Goal: Find specific page/section: Find specific page/section

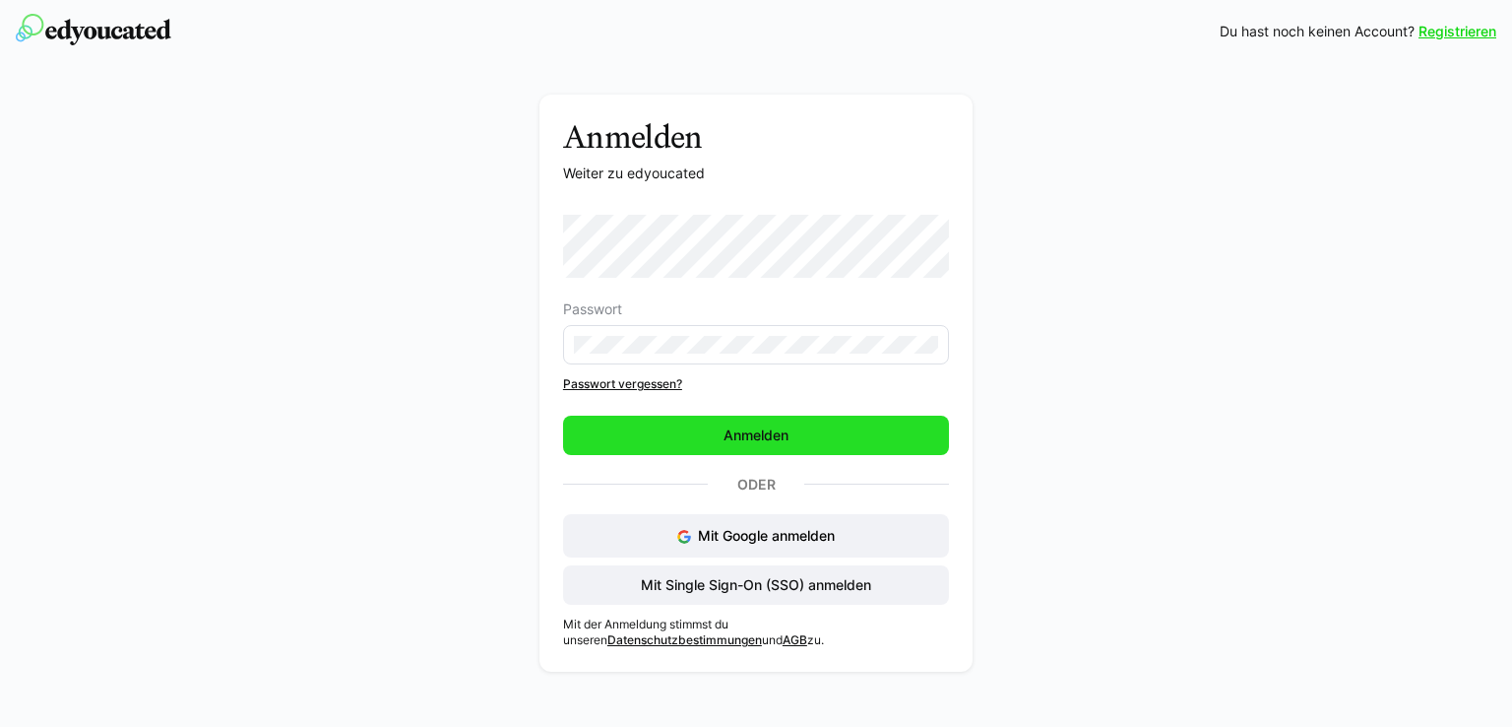
click at [805, 433] on span "Anmelden" at bounding box center [756, 434] width 386 height 39
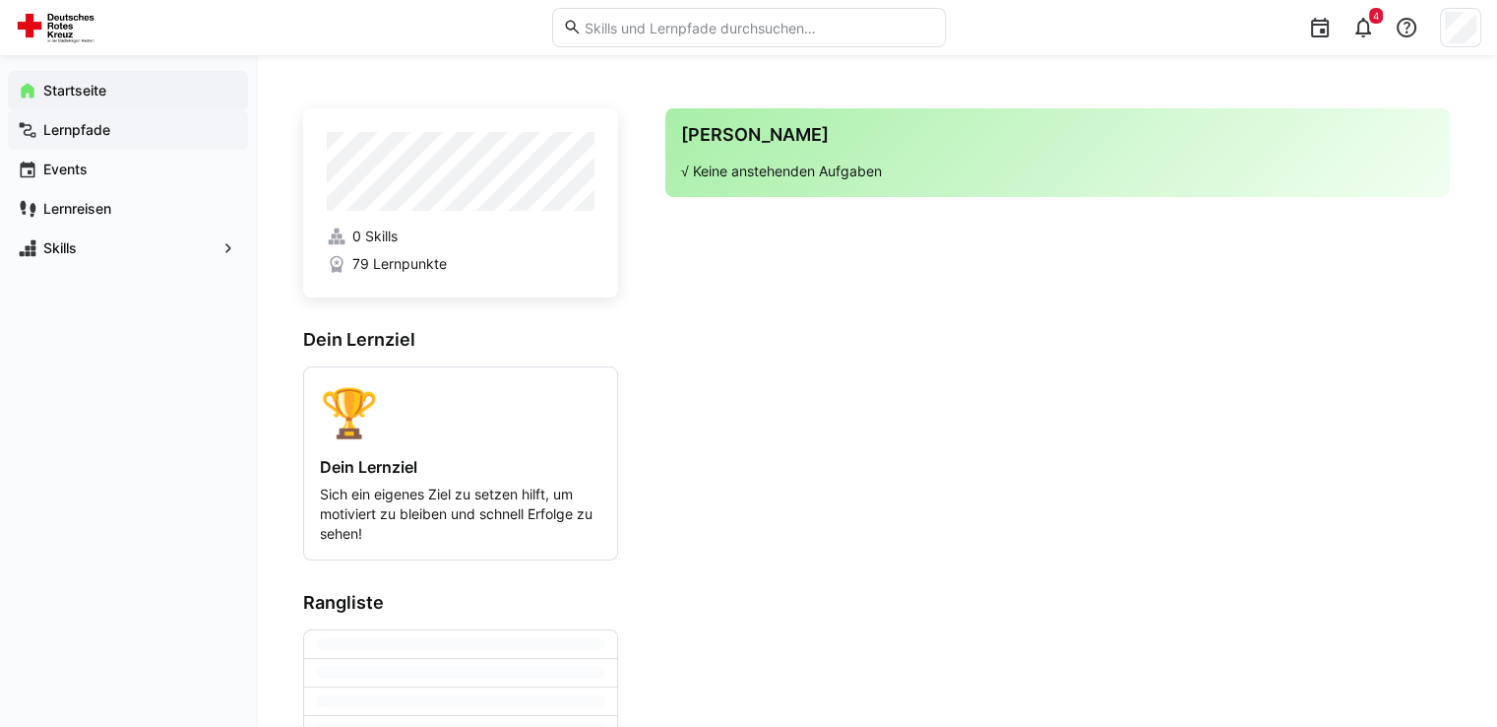
click at [0, 0] on app-navigation-label "Lernpfade" at bounding box center [0, 0] width 0 height 0
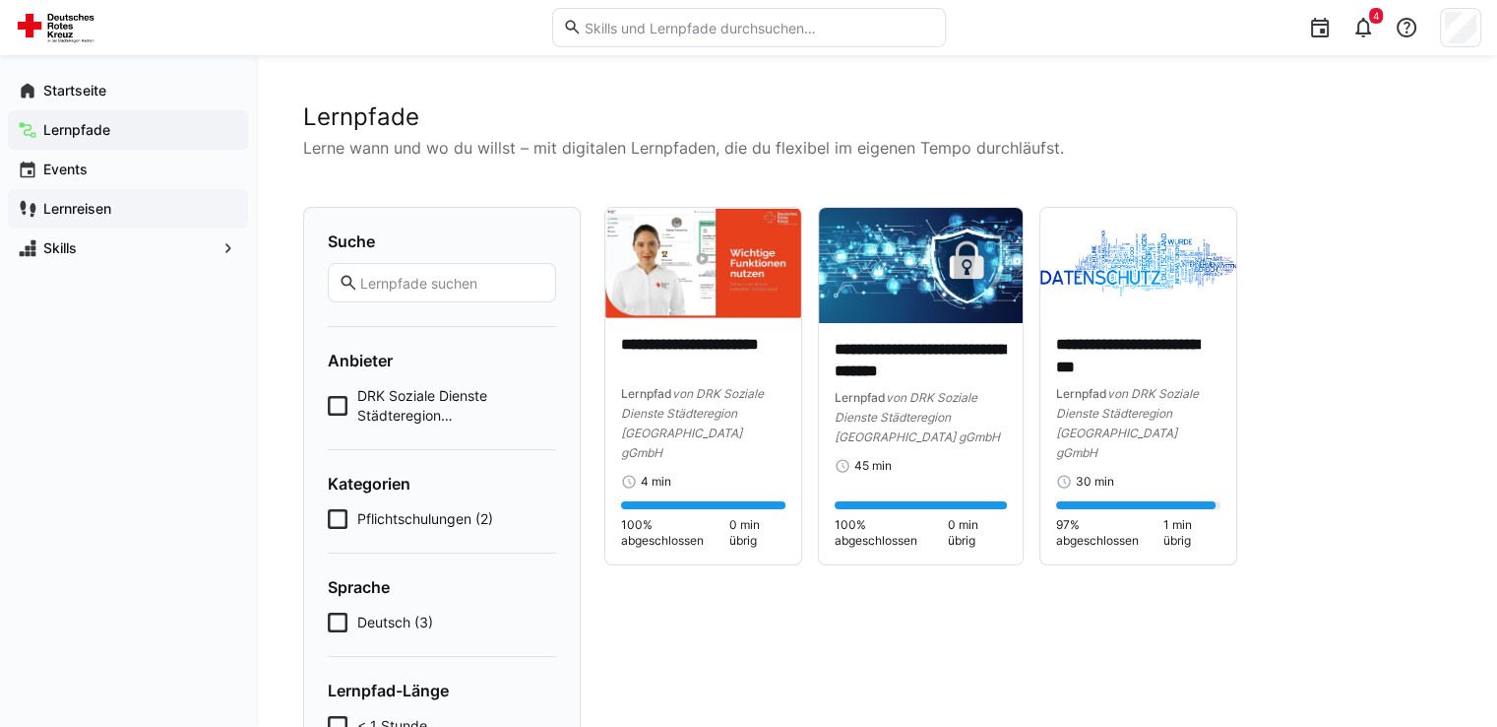
click at [0, 0] on app-navigation-label "Lernreisen" at bounding box center [0, 0] width 0 height 0
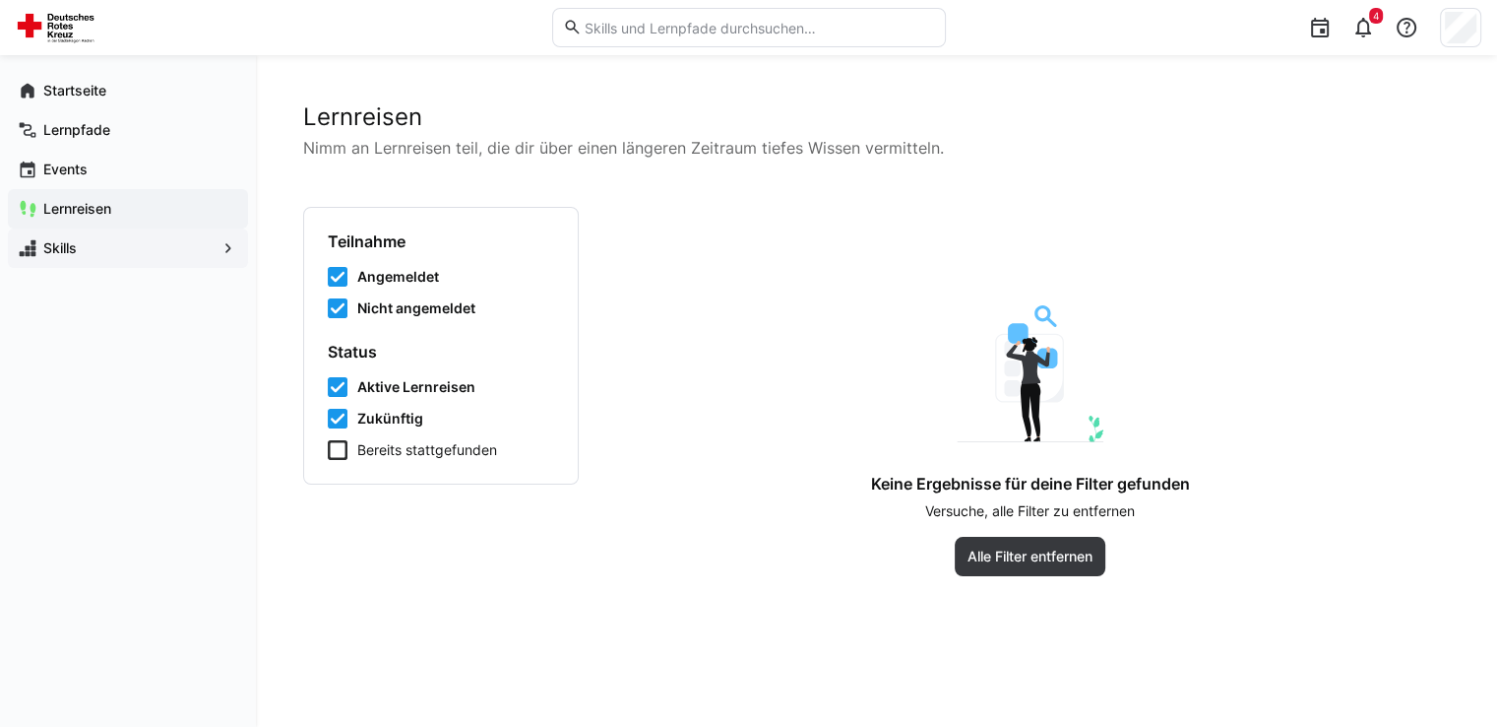
click at [0, 0] on app-navigation-label "Skills" at bounding box center [0, 0] width 0 height 0
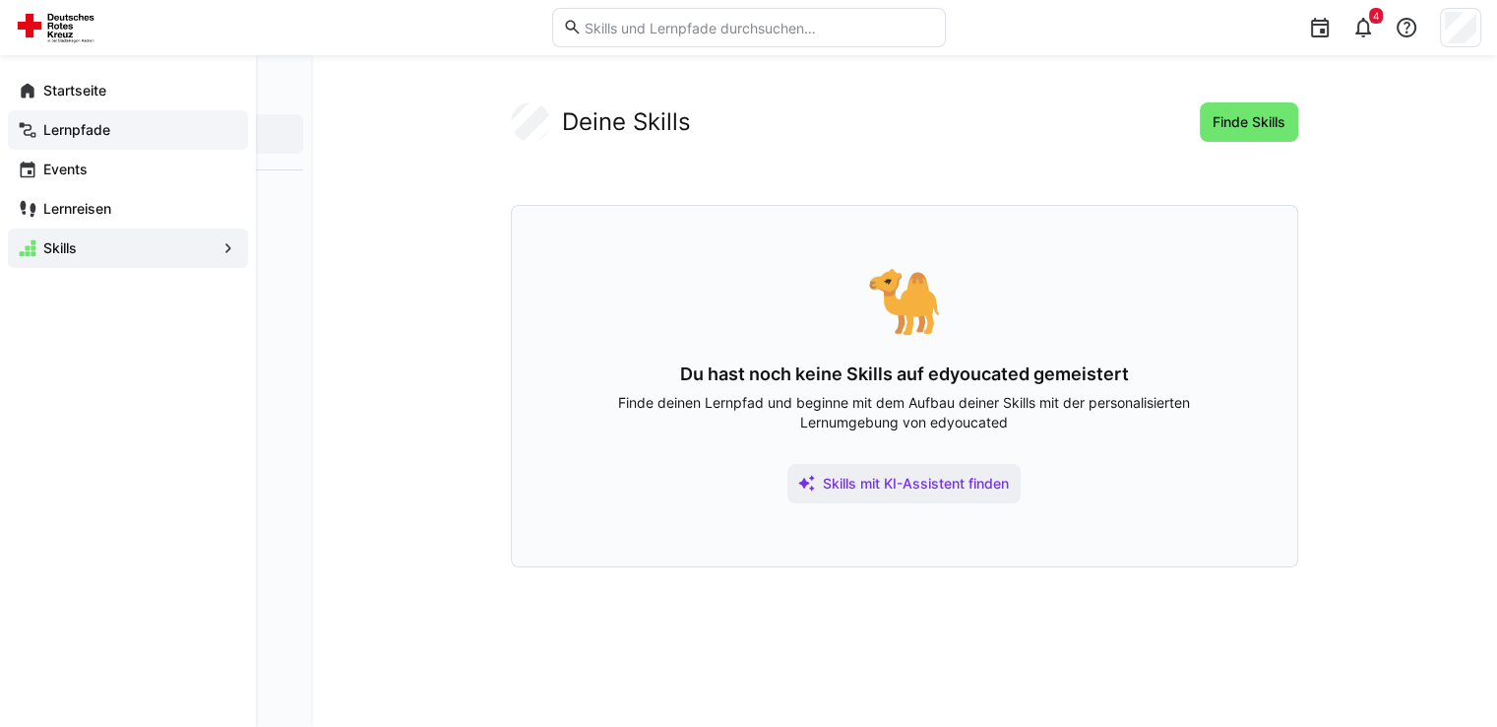
click at [0, 0] on app-navigation-label "Lernpfade" at bounding box center [0, 0] width 0 height 0
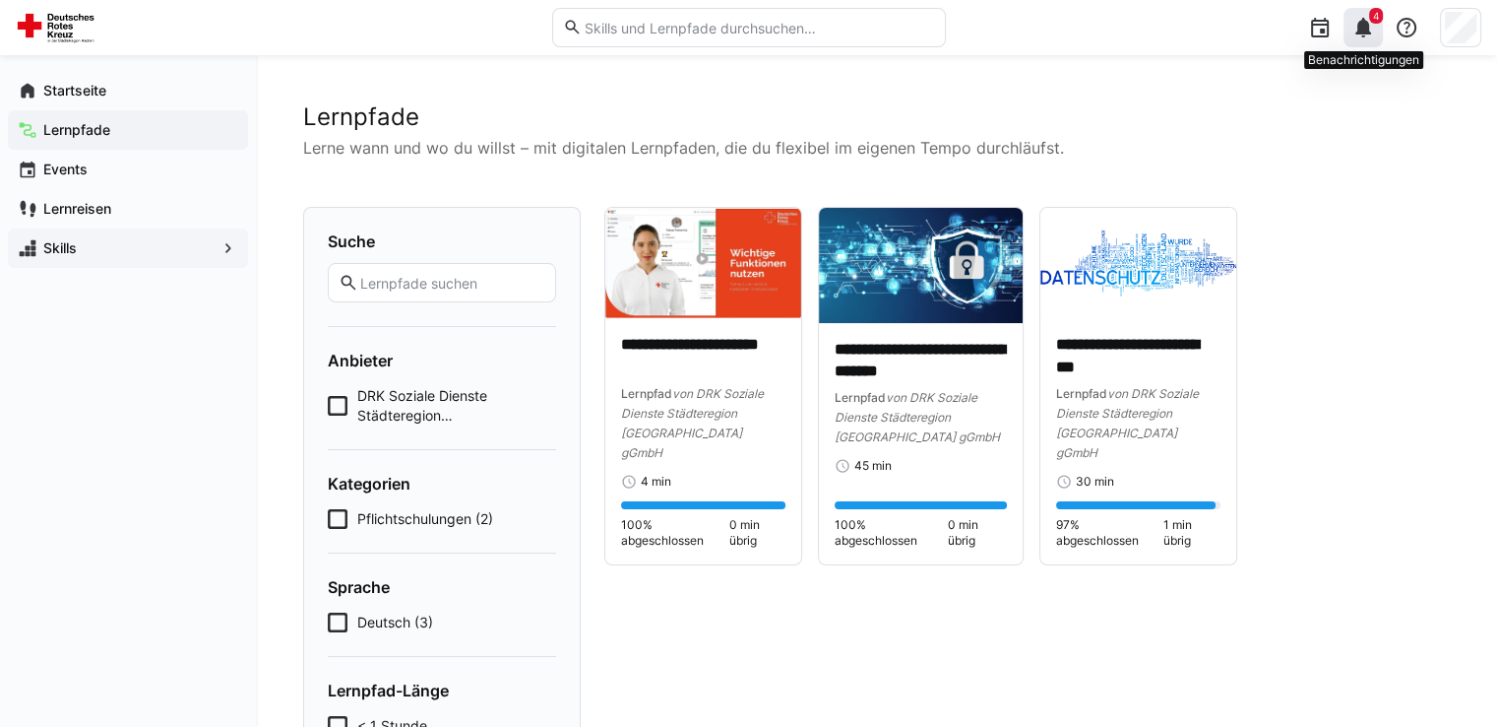
click at [1377, 15] on span "4" at bounding box center [1376, 16] width 6 height 12
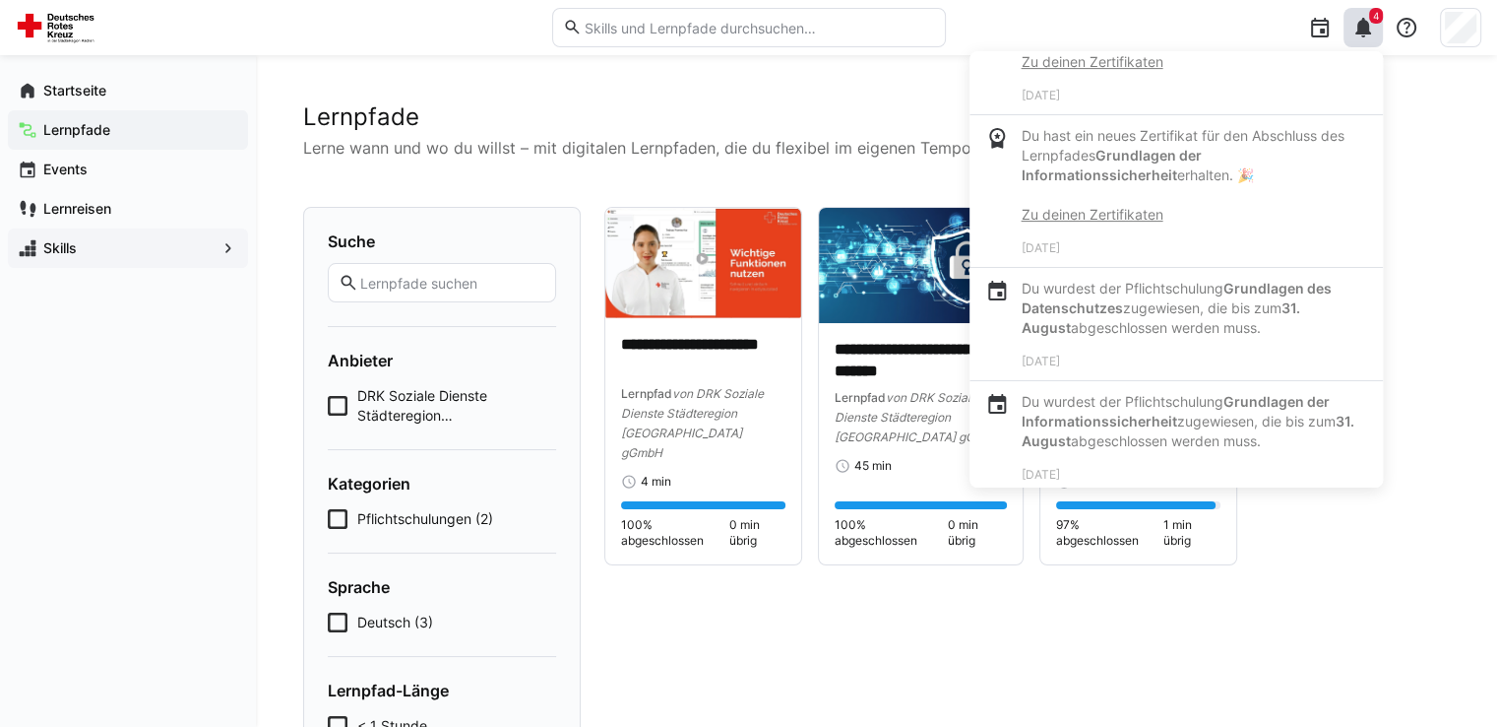
scroll to position [693, 0]
click at [1423, 296] on app-cards-list "**********" at bounding box center [1027, 386] width 846 height 358
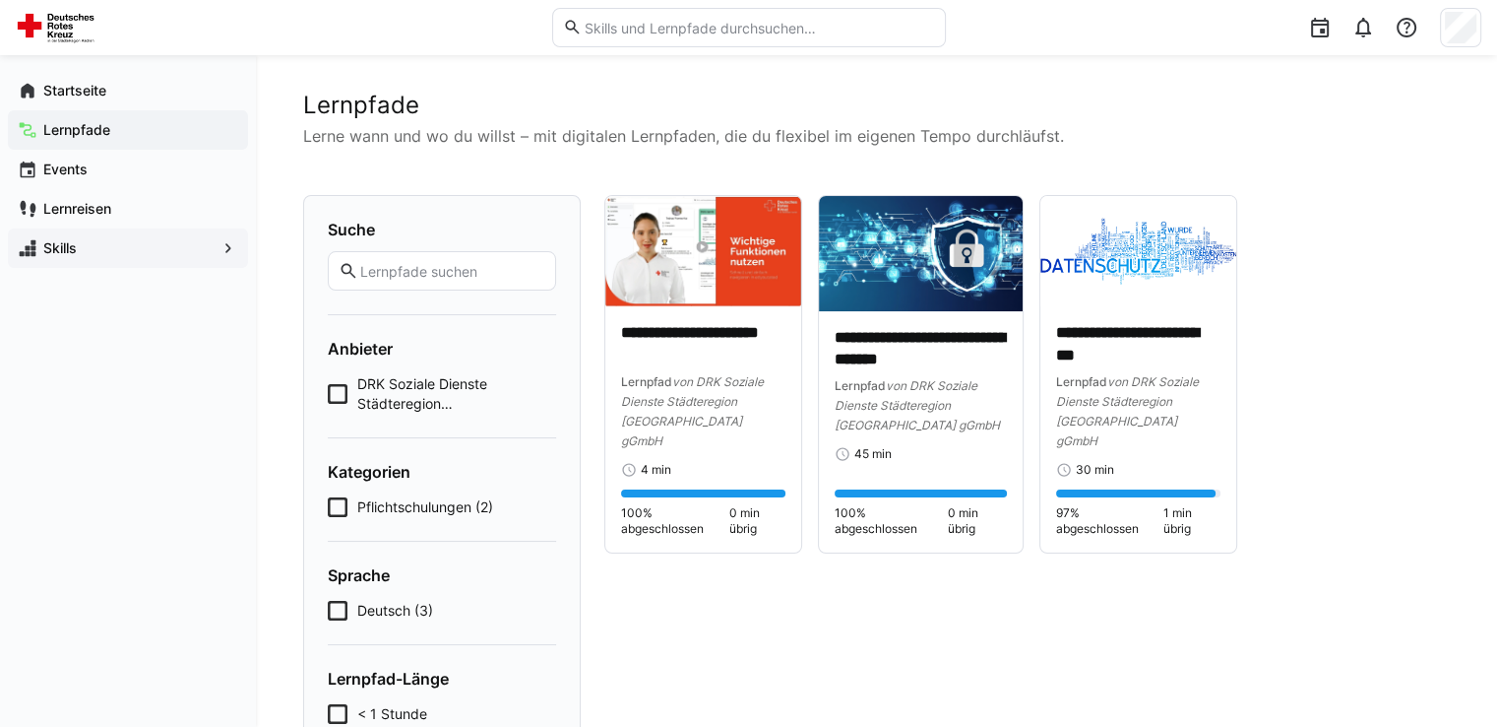
scroll to position [0, 0]
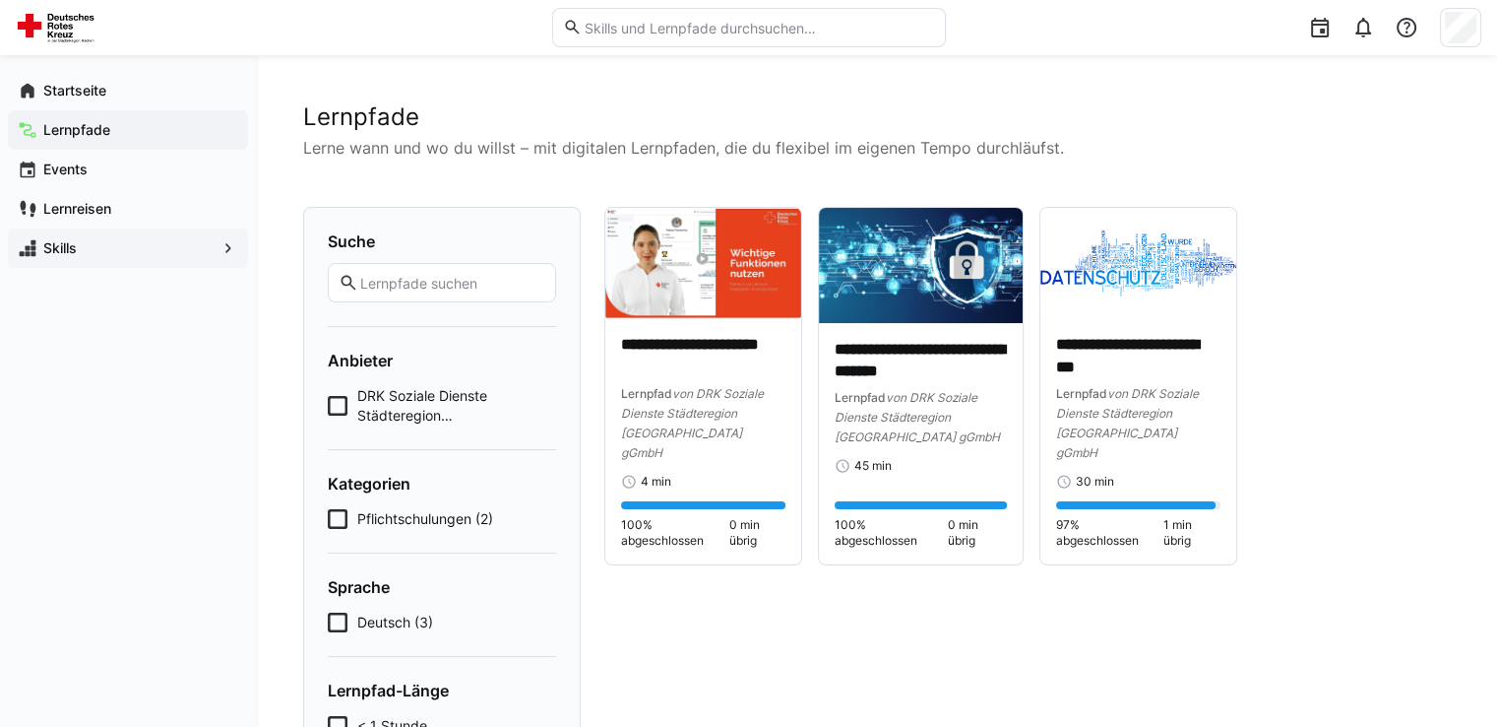
click at [428, 267] on eds-input at bounding box center [442, 282] width 228 height 39
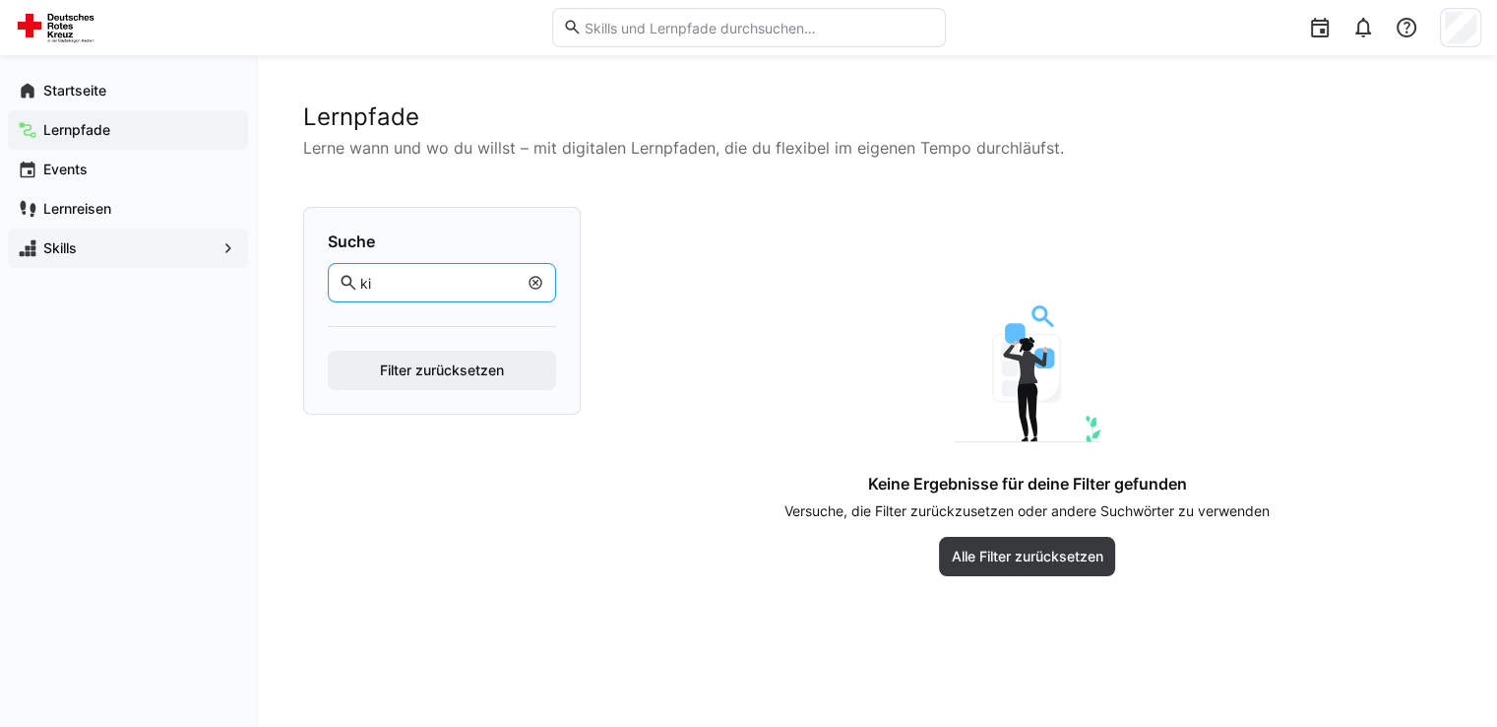
type input "k"
